Goal: Information Seeking & Learning: Learn about a topic

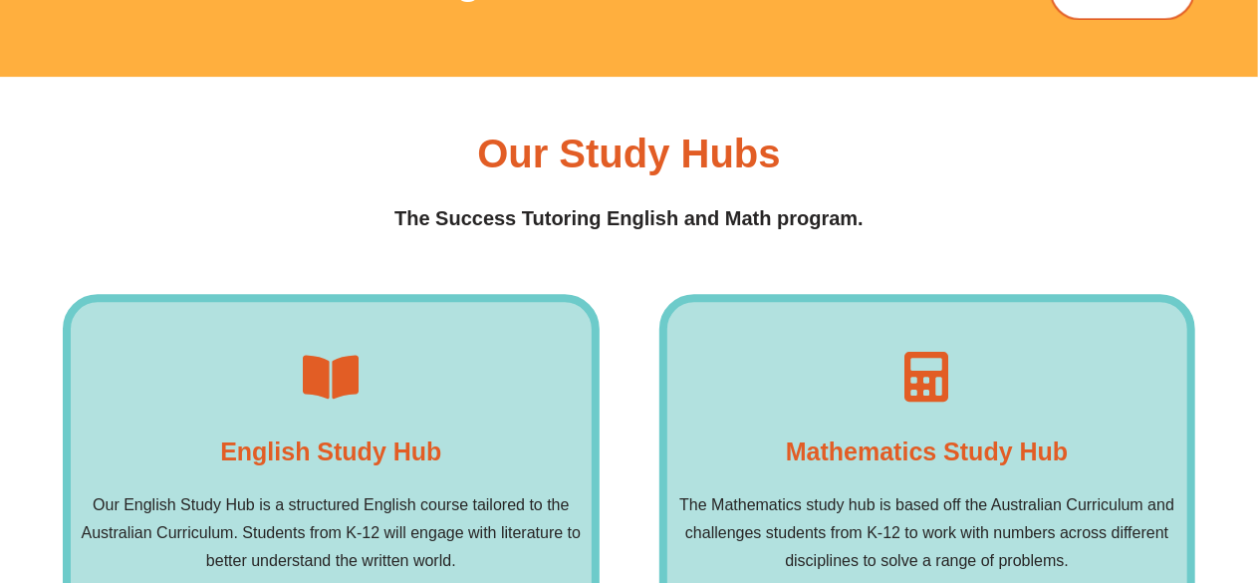
scroll to position [2787, 0]
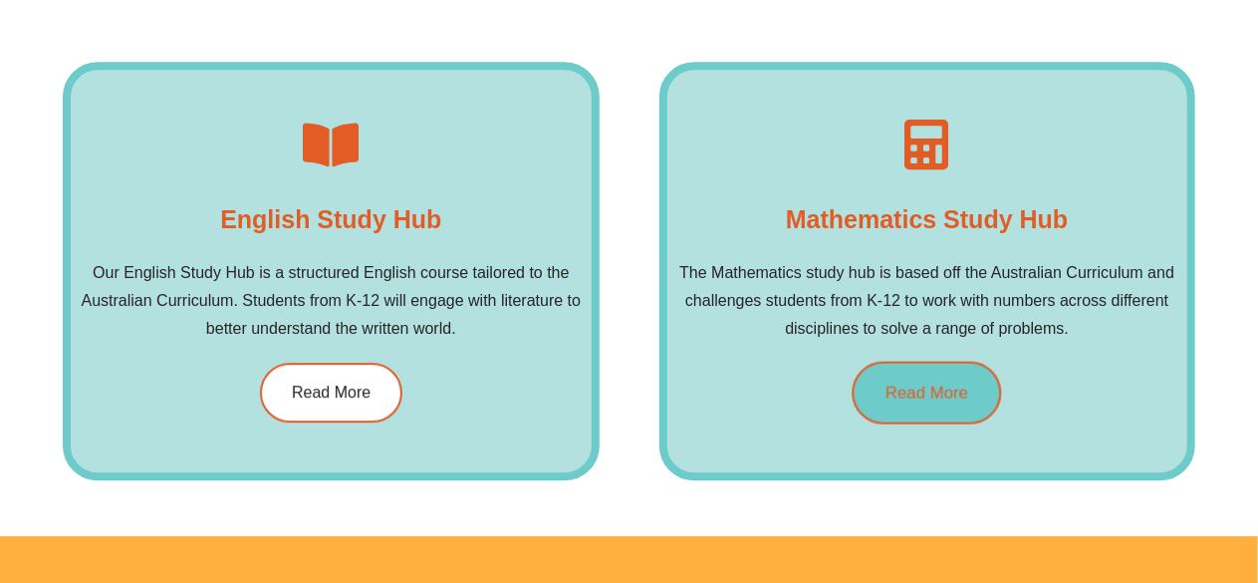
click at [914, 397] on span "Read More" at bounding box center [926, 391] width 83 height 17
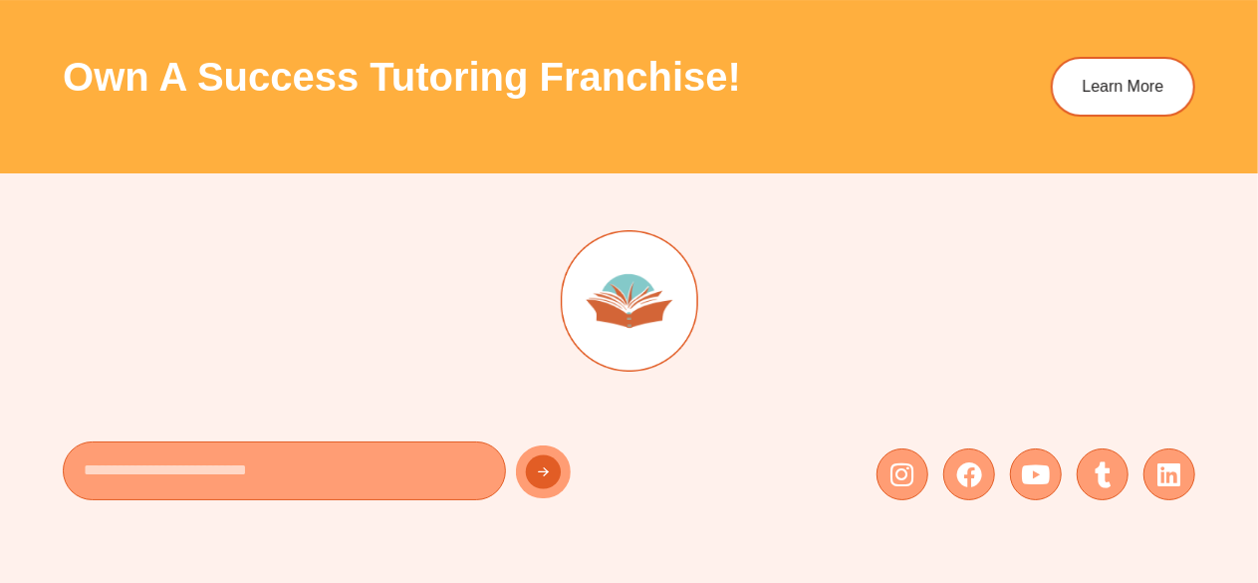
scroll to position [7089, 0]
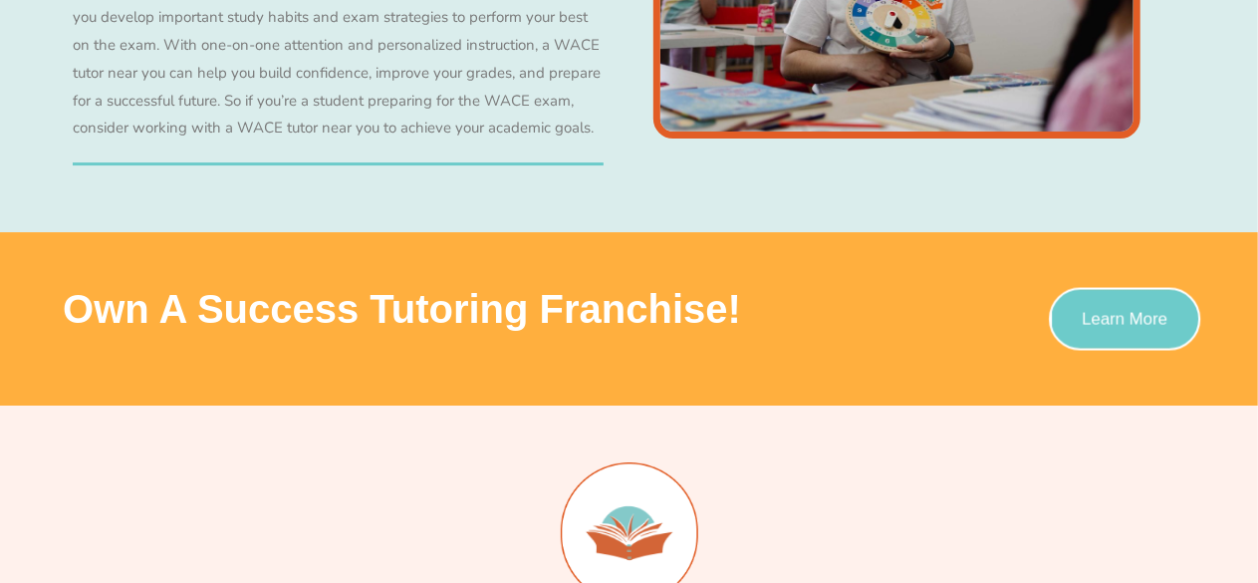
click at [1131, 311] on span "Learn More" at bounding box center [1124, 319] width 86 height 17
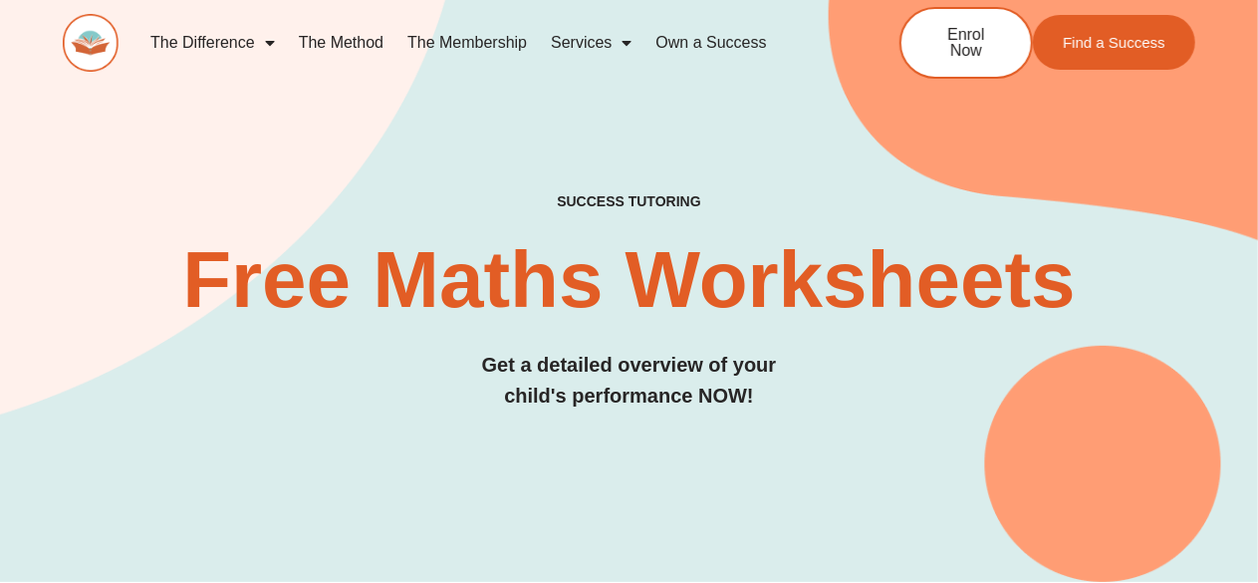
click at [342, 49] on link "The Method" at bounding box center [341, 43] width 109 height 46
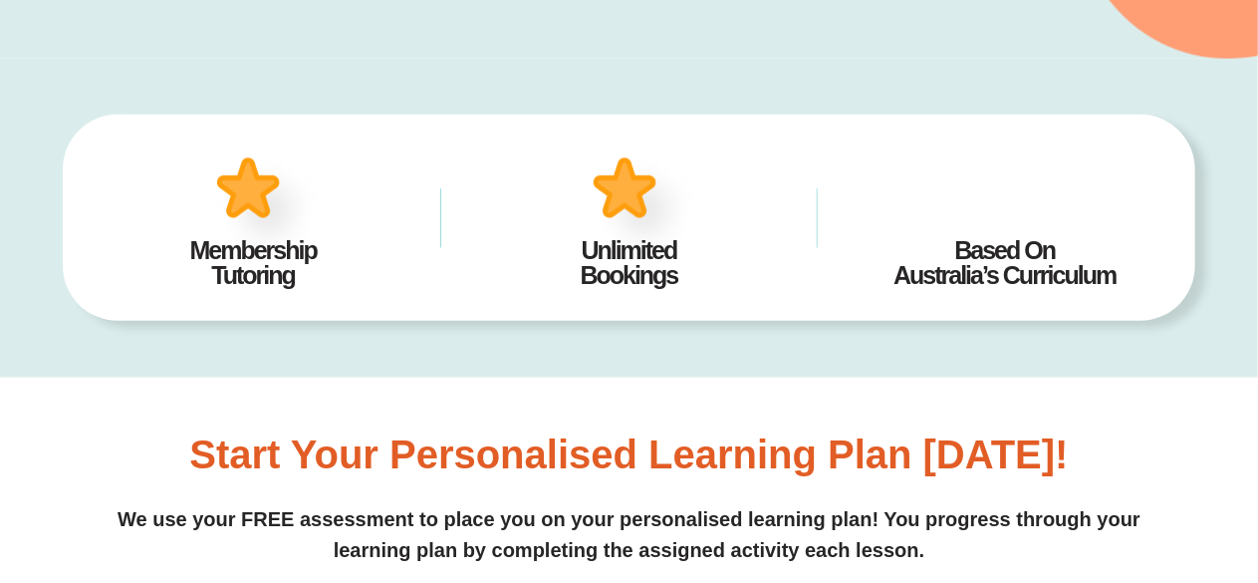
scroll to position [464, 0]
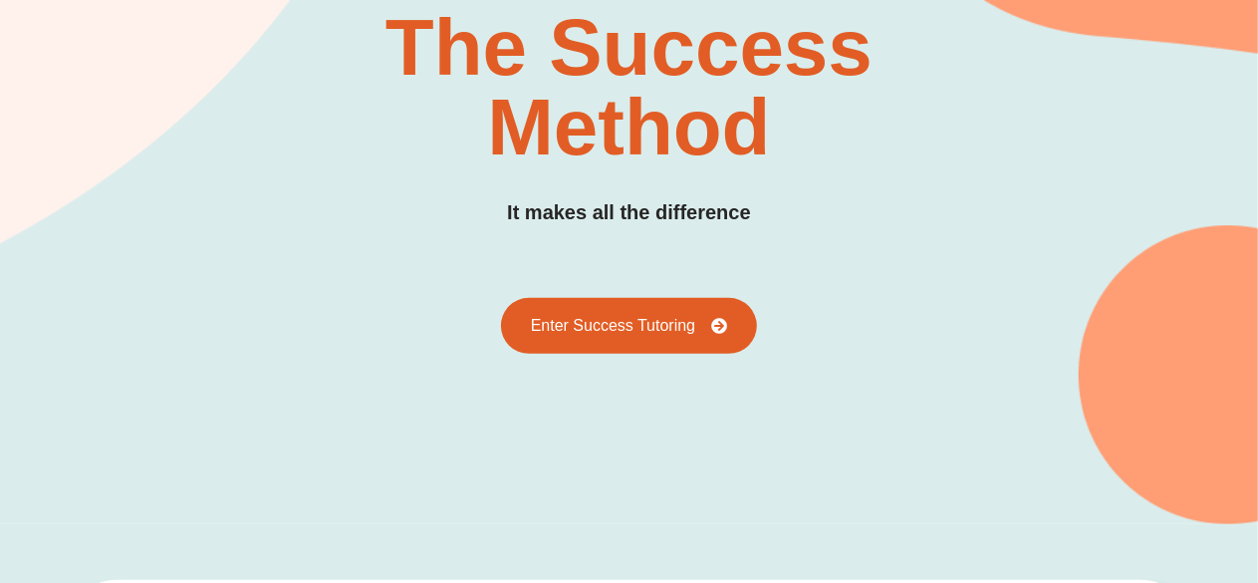
scroll to position [228, 0]
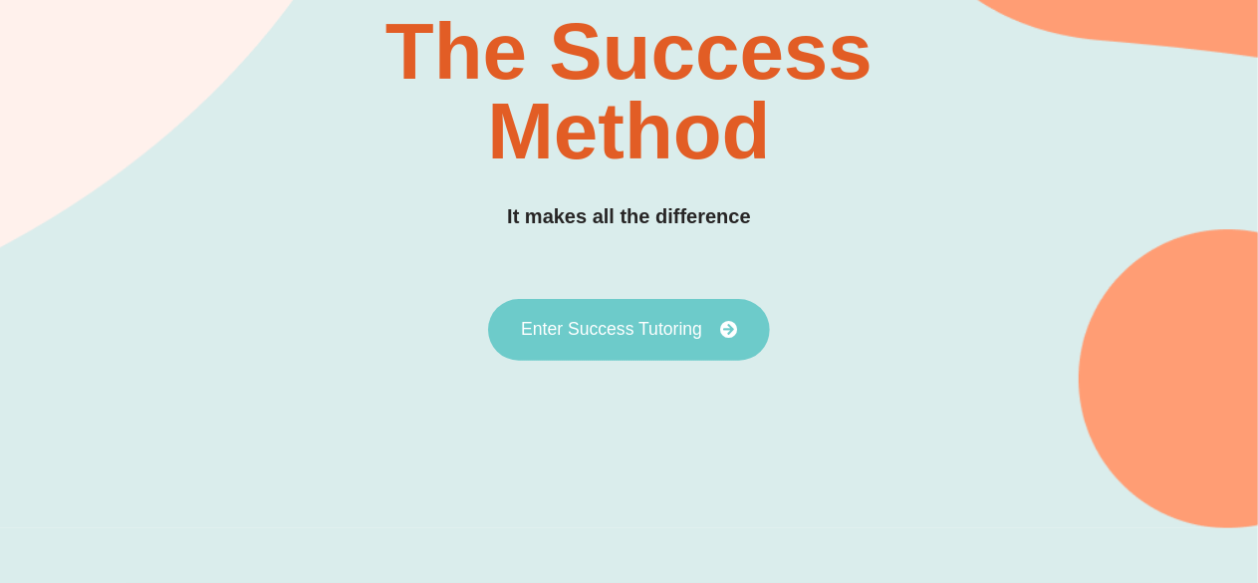
click at [595, 319] on link "Enter Success Tutoring" at bounding box center [629, 330] width 282 height 62
